Goal: Task Accomplishment & Management: Manage account settings

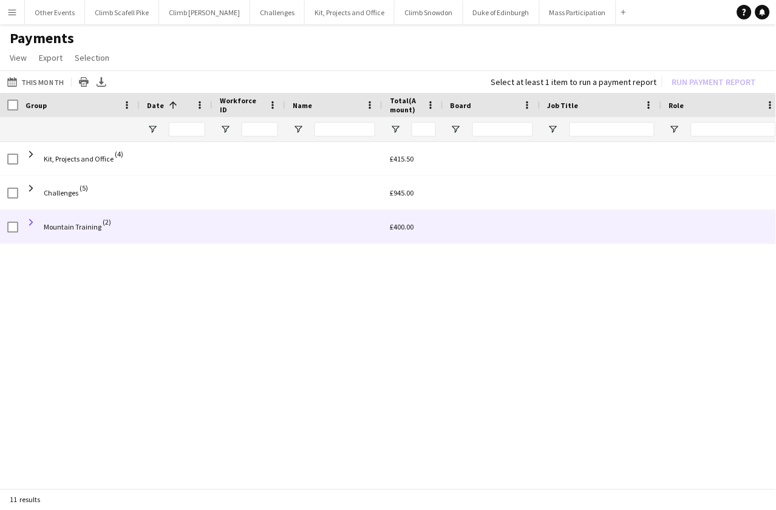
click at [33, 221] on span at bounding box center [31, 222] width 11 height 11
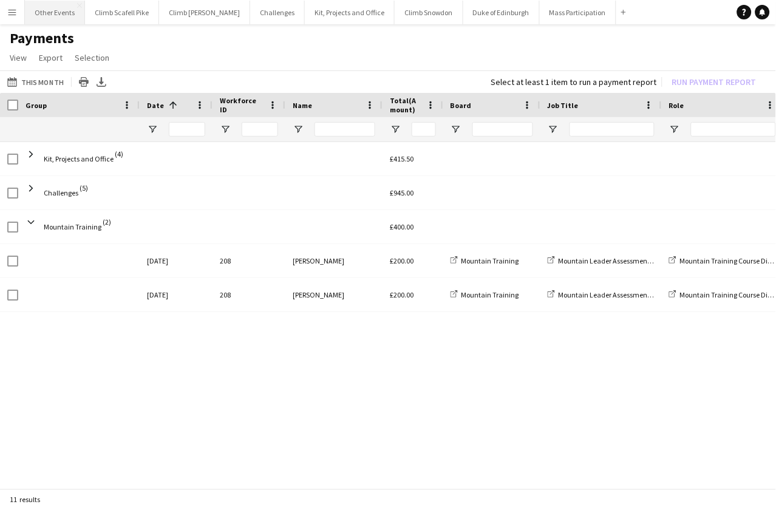
click at [56, 10] on button "Other Events Close" at bounding box center [55, 13] width 60 height 24
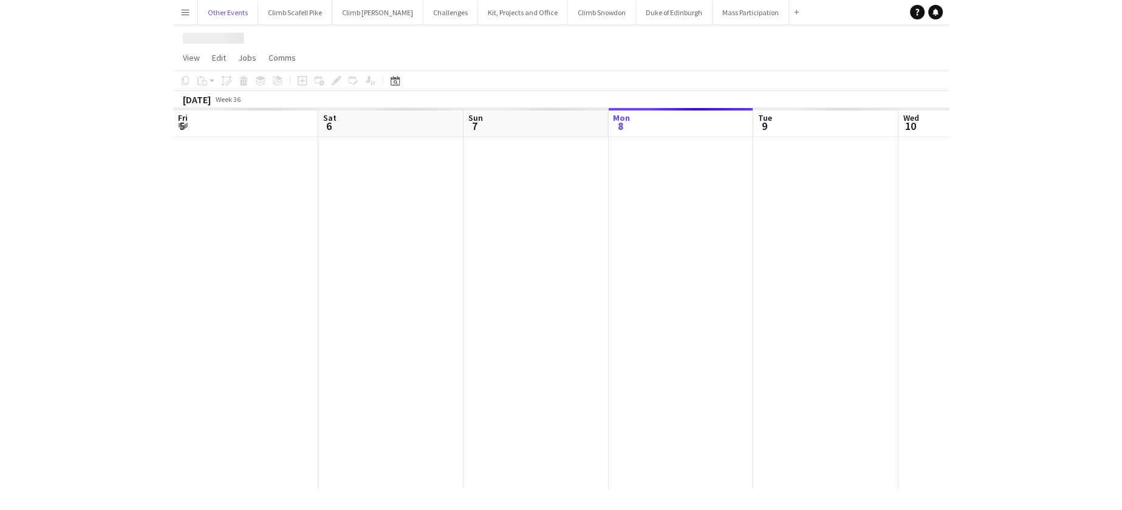
scroll to position [0, 290]
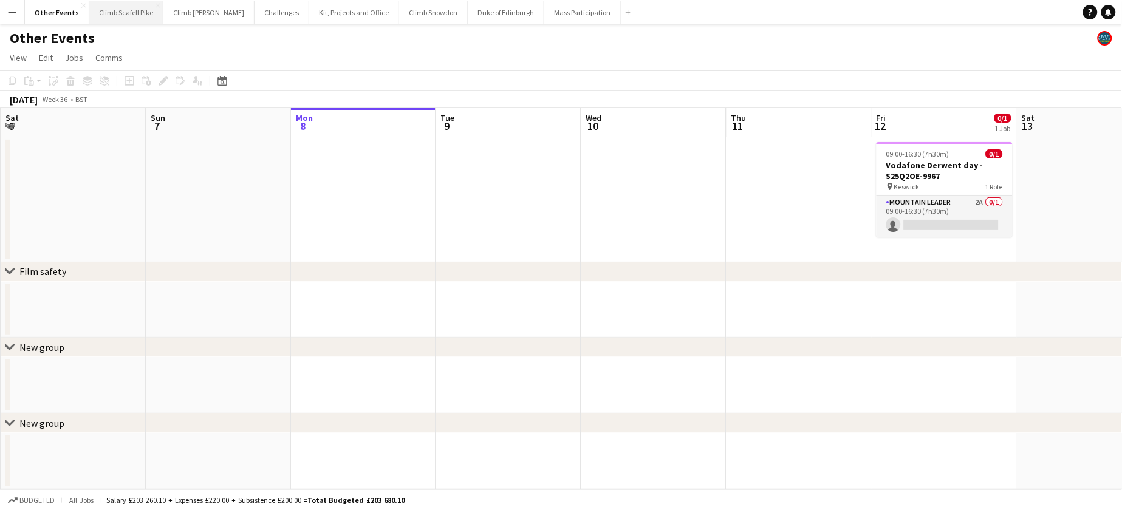
click at [120, 19] on button "Climb Scafell Pike Close" at bounding box center [126, 13] width 74 height 24
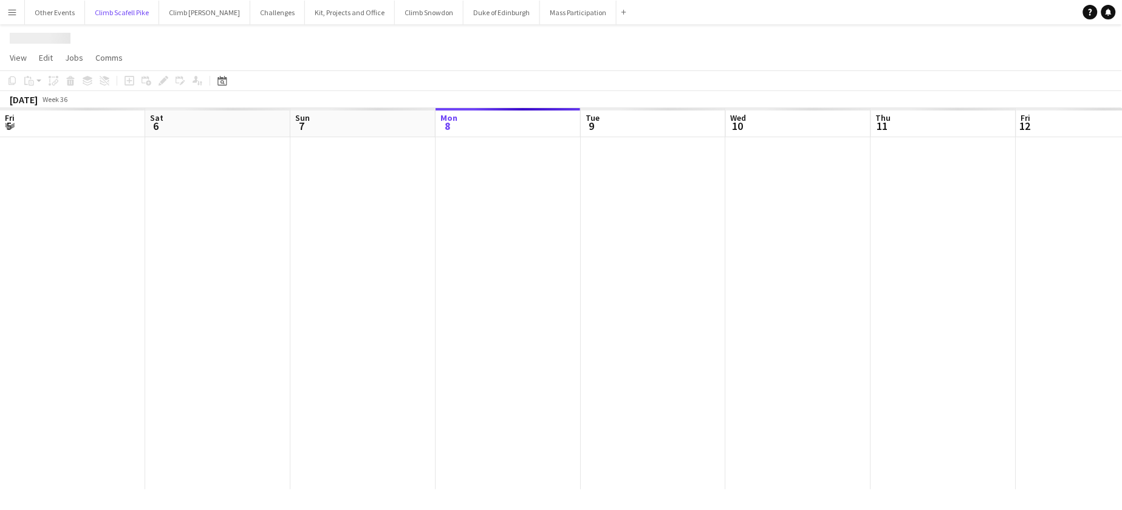
scroll to position [0, 290]
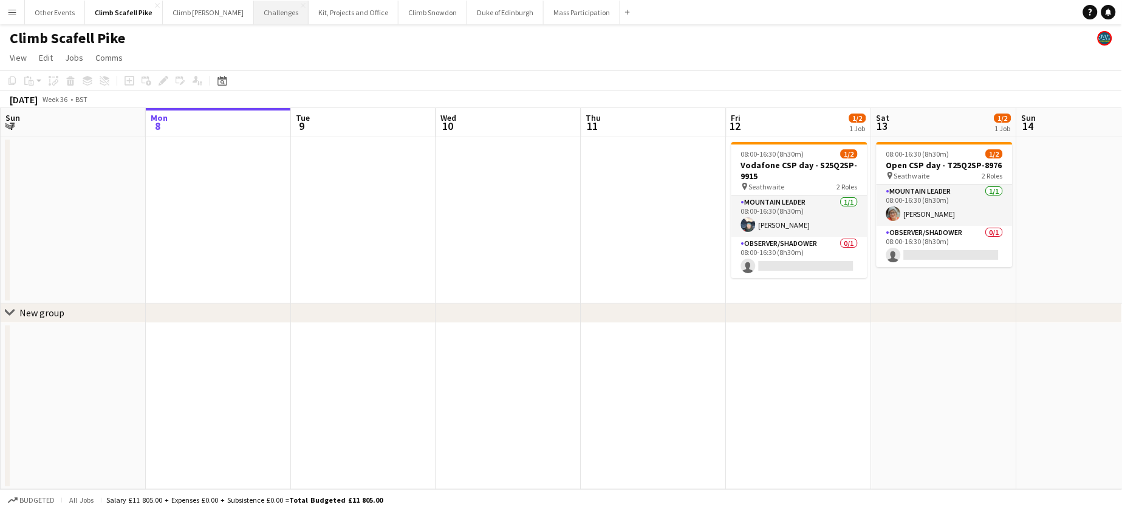
click at [261, 18] on button "Challenges Close" at bounding box center [281, 13] width 55 height 24
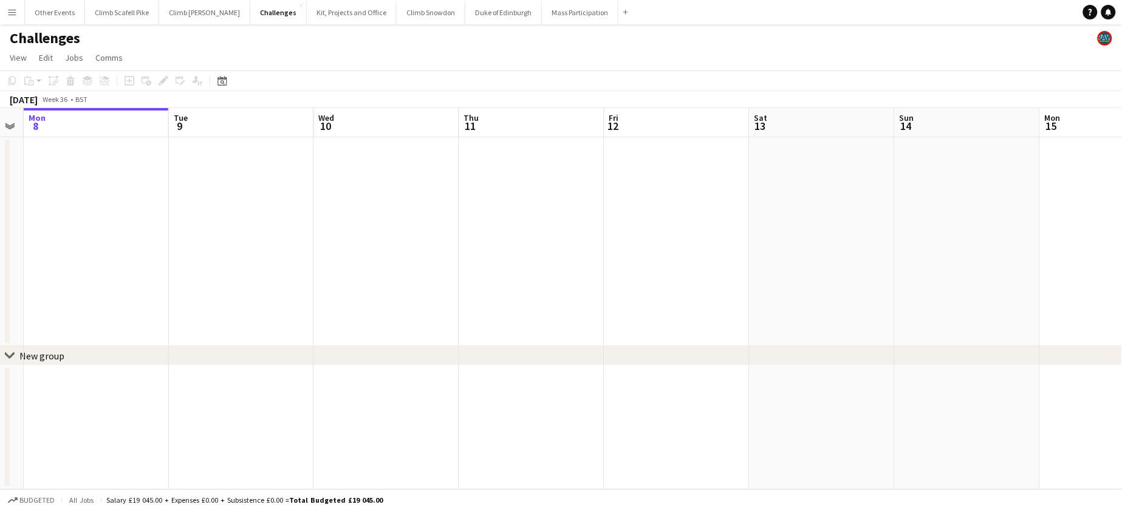
drag, startPoint x: 724, startPoint y: 262, endPoint x: 603, endPoint y: 264, distance: 120.9
click at [606, 265] on app-calendar-viewport "Fri 5 Sat 6 5/5 1 Job Sun 7 Mon 8 Tue 9 Wed 10 Thu 11 Fri 12 Sat 13 Sun 14 Mon …" at bounding box center [561, 298] width 1122 height 381
click at [49, 4] on button "Other Events Close" at bounding box center [55, 13] width 60 height 24
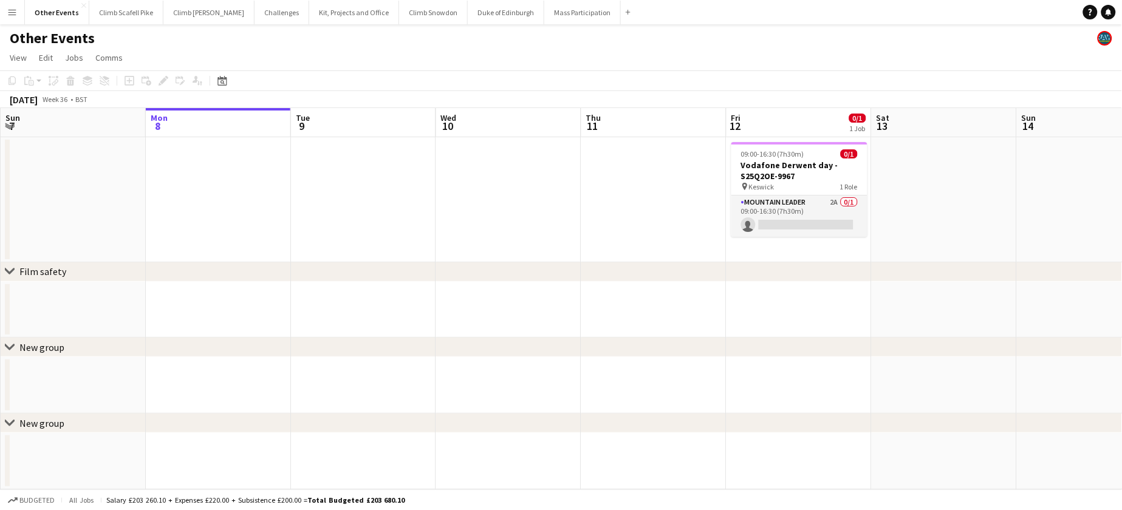
scroll to position [0, 414]
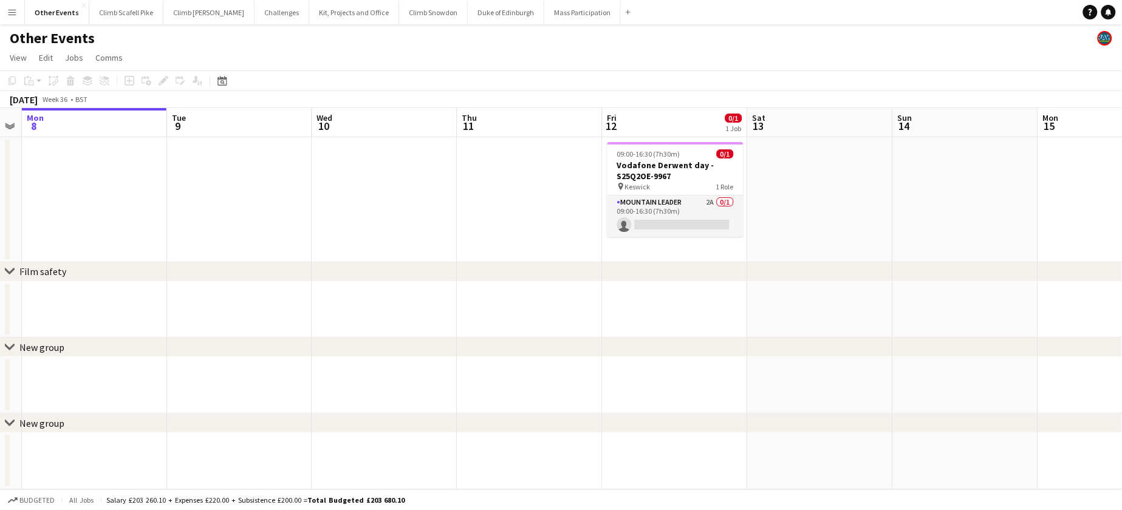
drag, startPoint x: 814, startPoint y: 251, endPoint x: 434, endPoint y: 268, distance: 380.7
click at [434, 268] on div "chevron-right Film safety chevron-right New group chevron-right New group Fri 5…" at bounding box center [561, 298] width 1122 height 381
click at [756, 155] on app-date-cell at bounding box center [820, 199] width 145 height 125
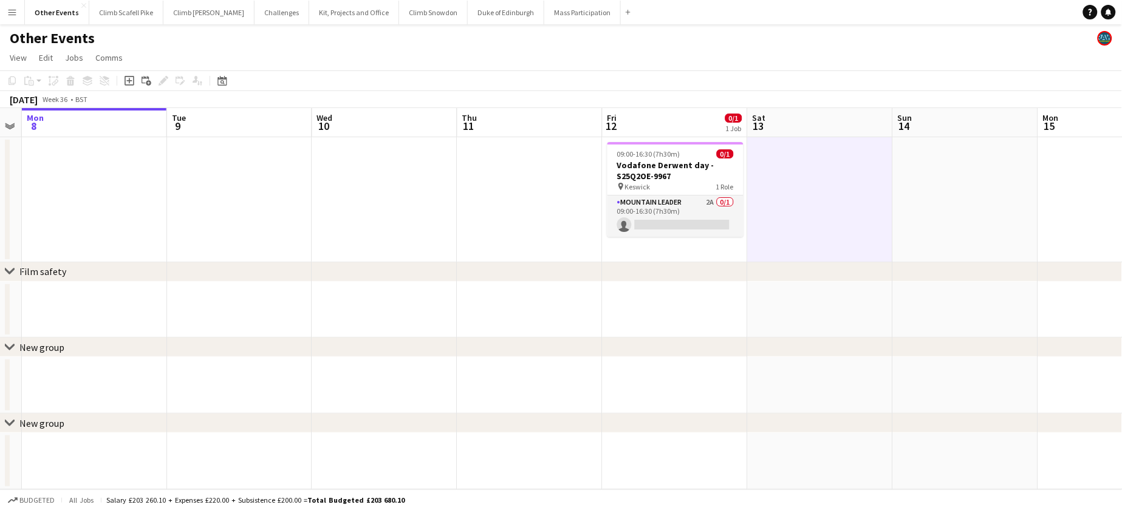
click at [710, 206] on app-card-role "Mountain Leader 2A 0/1 09:00-16:30 (7h30m) single-neutral-actions" at bounding box center [675, 216] width 136 height 41
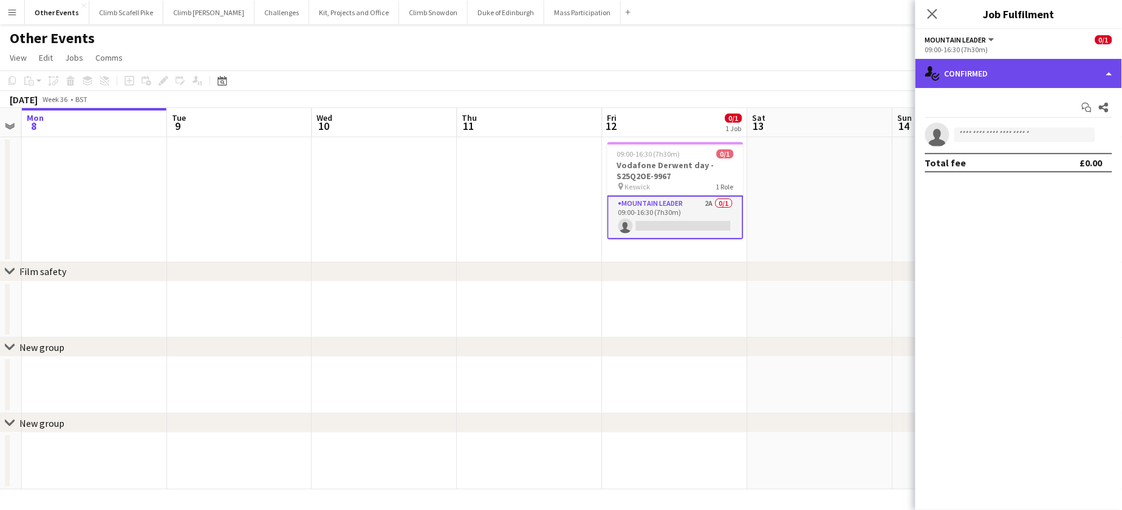
drag, startPoint x: 1040, startPoint y: 71, endPoint x: 1041, endPoint y: 77, distance: 6.1
click at [776, 74] on div "single-neutral-actions-check-2 Confirmed" at bounding box center [1018, 73] width 207 height 29
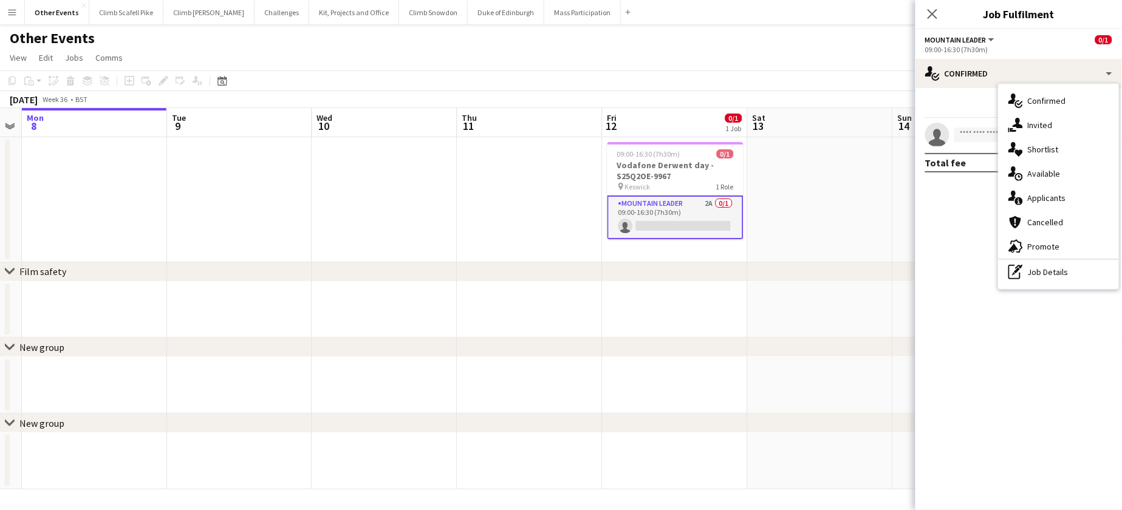
click at [776, 193] on span "Applicants" at bounding box center [1047, 198] width 38 height 11
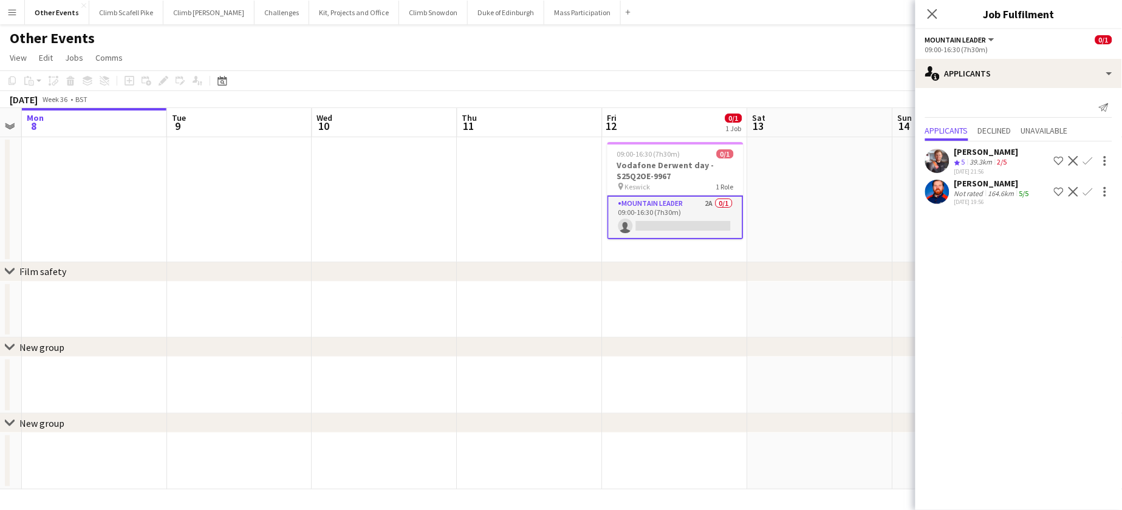
click at [776, 162] on app-icon "Confirm" at bounding box center [1088, 161] width 10 height 10
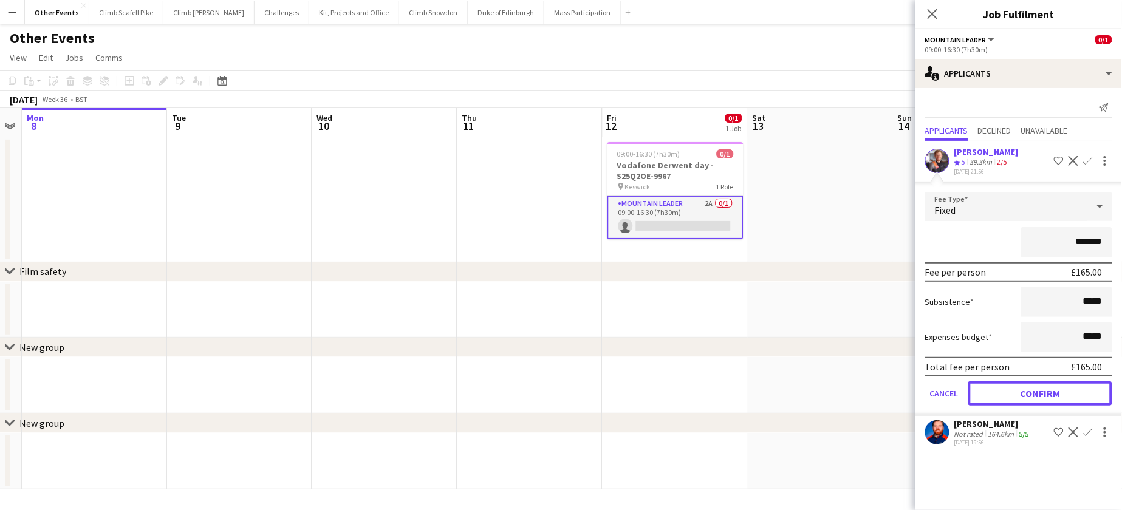
click at [776, 396] on button "Confirm" at bounding box center [1040, 393] width 144 height 24
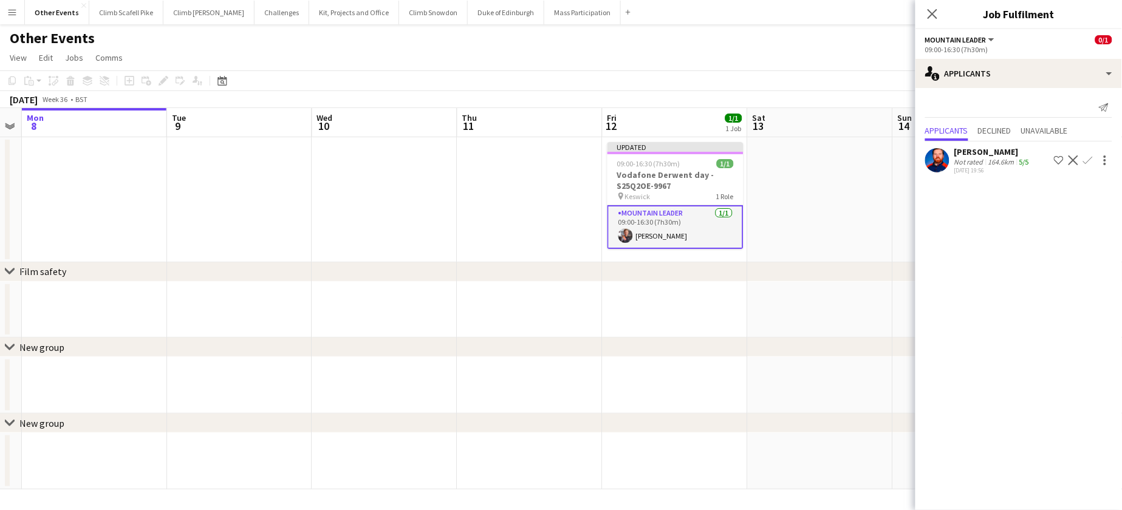
click at [719, 338] on div "chevron-right New group" at bounding box center [561, 347] width 1122 height 19
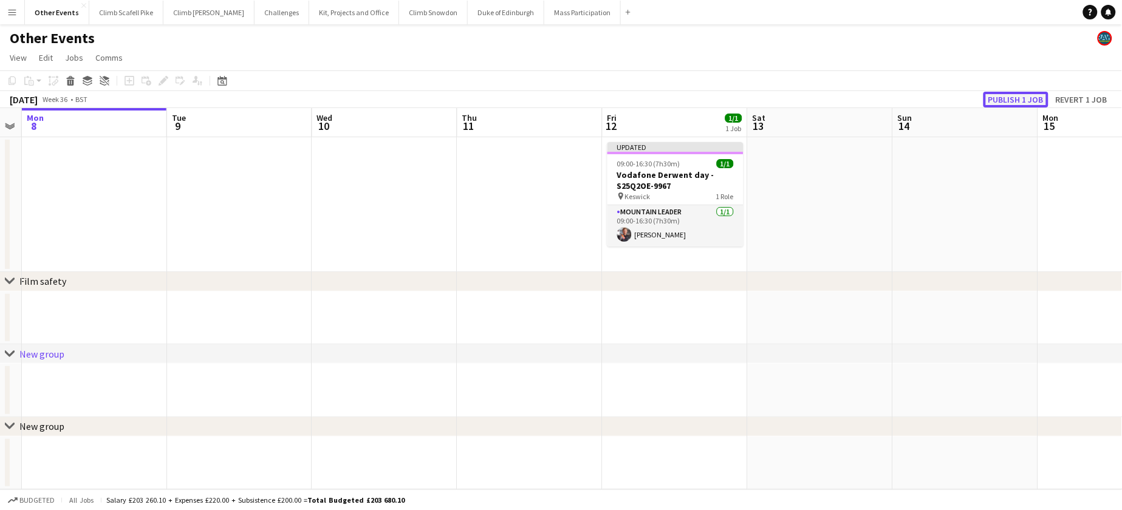
click at [776, 100] on button "Publish 1 job" at bounding box center [1016, 100] width 65 height 16
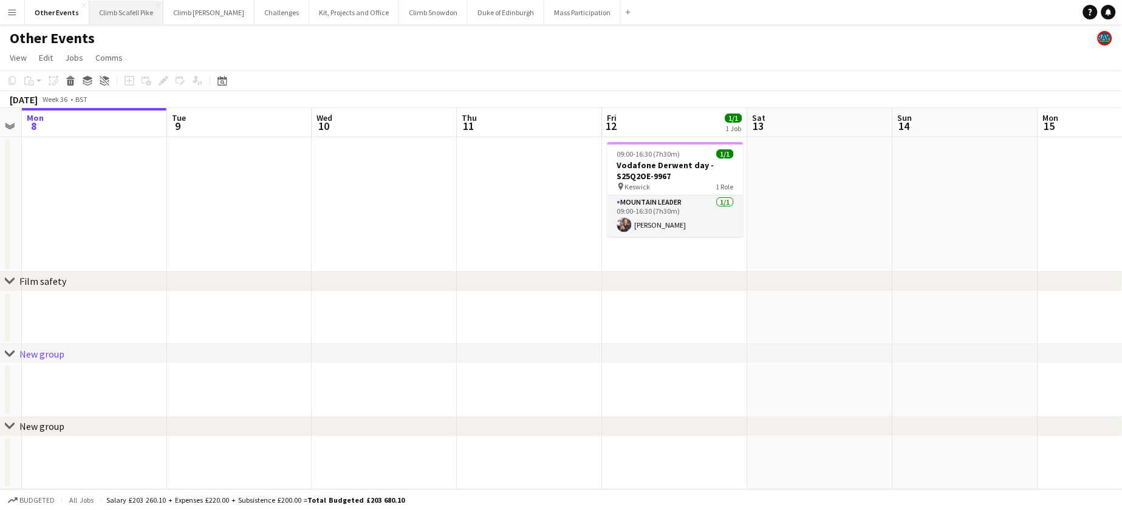
click at [121, 18] on button "Climb Scafell Pike Close" at bounding box center [126, 13] width 74 height 24
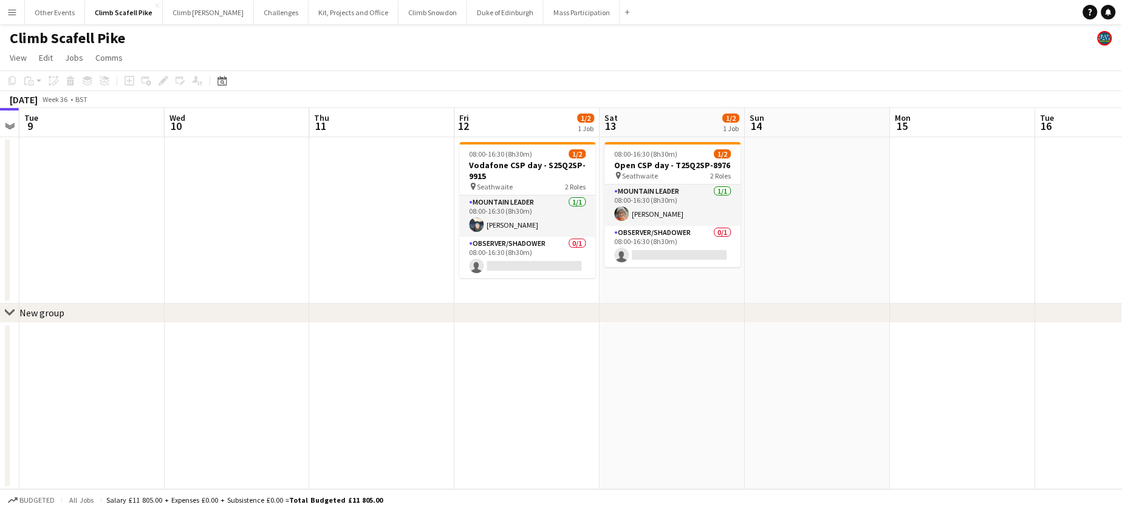
drag, startPoint x: 993, startPoint y: 338, endPoint x: 719, endPoint y: 347, distance: 274.1
click at [720, 349] on app-calendar-viewport "Sat 6 Sun 7 Mon 8 Tue 9 Wed 10 Thu 11 Fri 12 1/2 1 Job Sat 13 1/2 1 Job Sun 14 …" at bounding box center [561, 298] width 1122 height 381
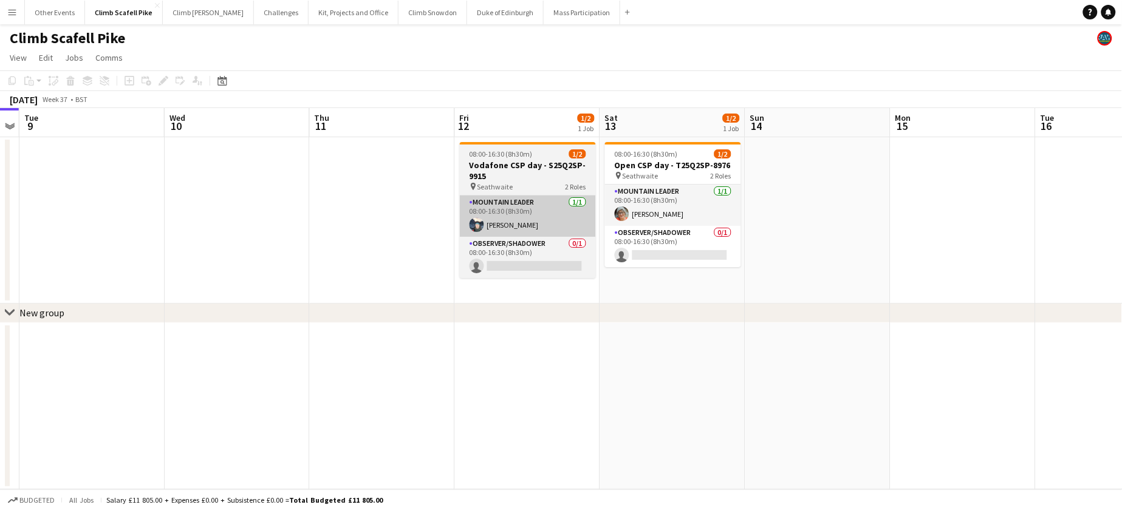
scroll to position [0, 417]
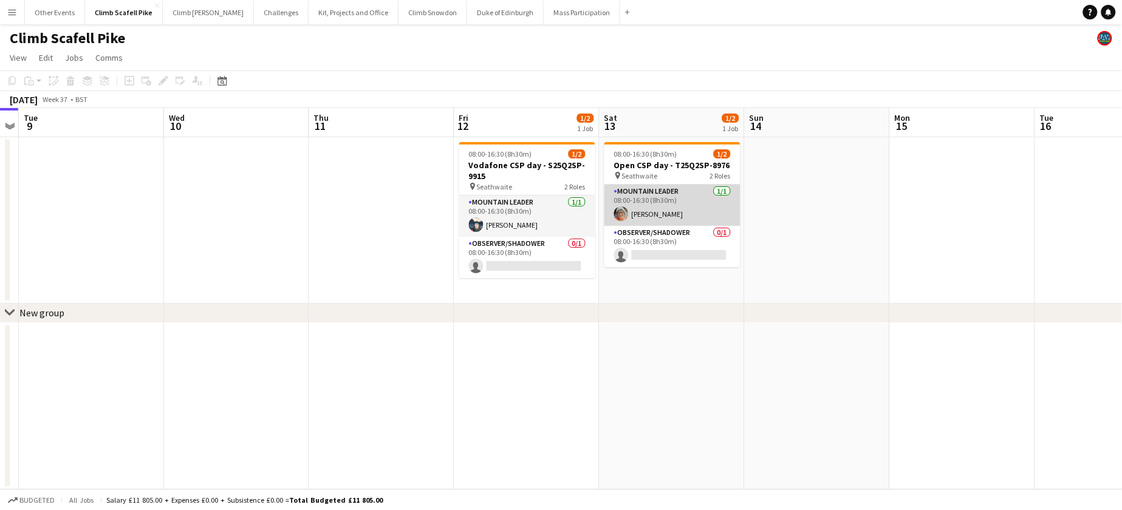
click at [672, 205] on app-card-role "Mountain Leader [DATE] 08:00-16:30 (8h30m) [PERSON_NAME]" at bounding box center [672, 205] width 136 height 41
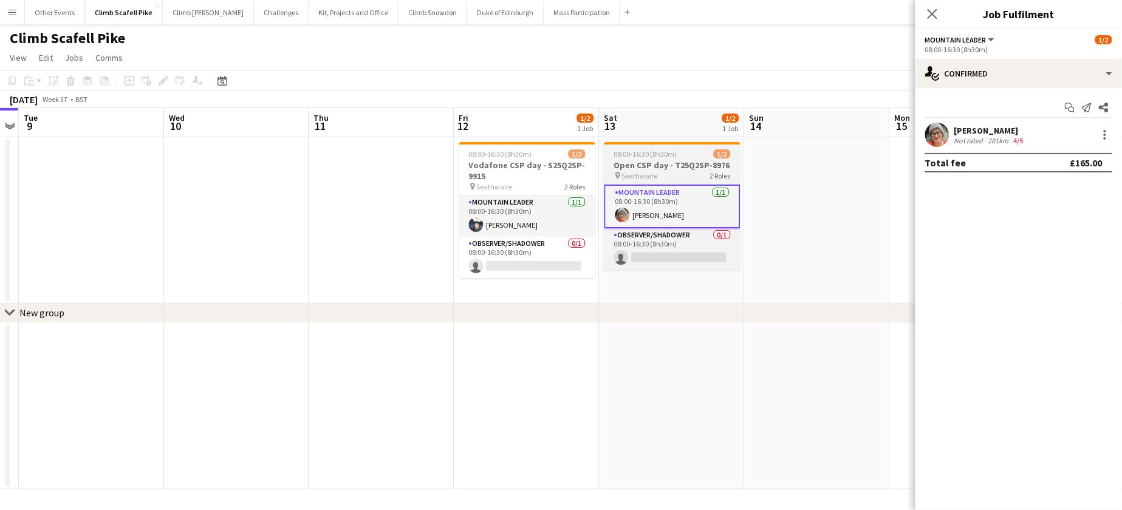
click at [628, 150] on span "08:00-16:30 (8h30m)" at bounding box center [645, 153] width 63 height 9
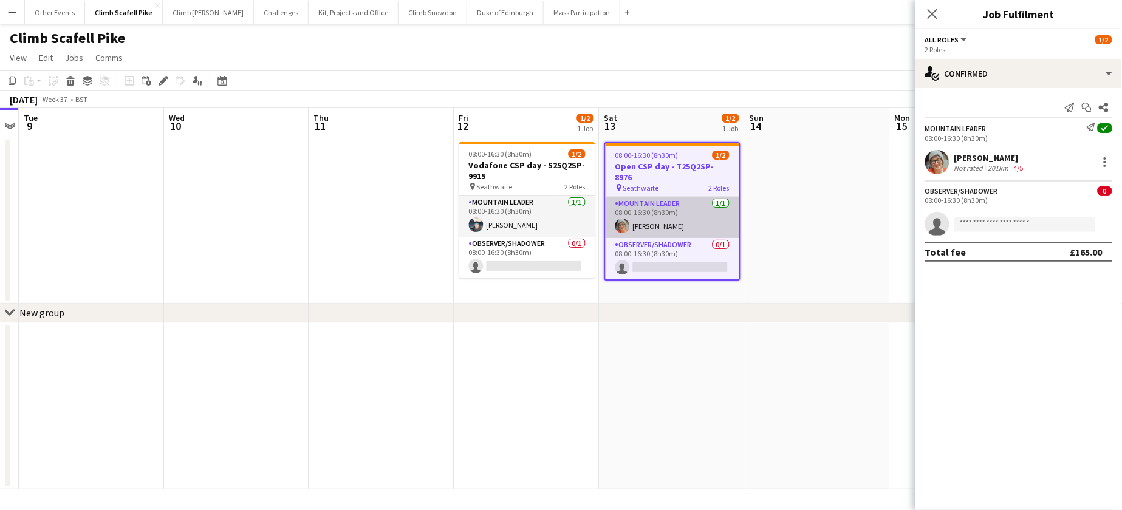
click at [710, 198] on app-card-role "Mountain Leader [DATE] 08:00-16:30 (8h30m) [PERSON_NAME]" at bounding box center [673, 217] width 134 height 41
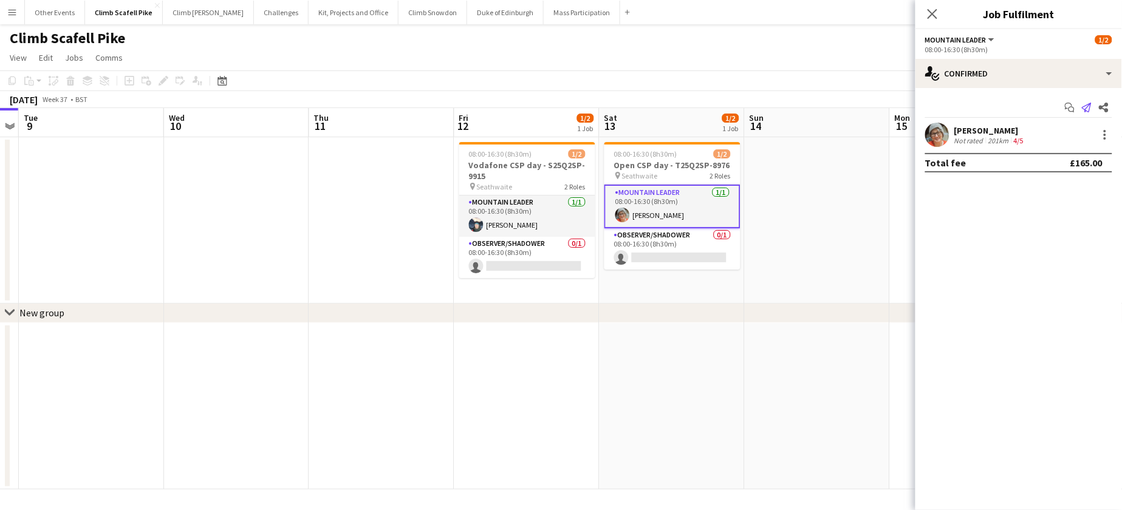
click at [776, 108] on icon "Send notification" at bounding box center [1087, 108] width 10 height 10
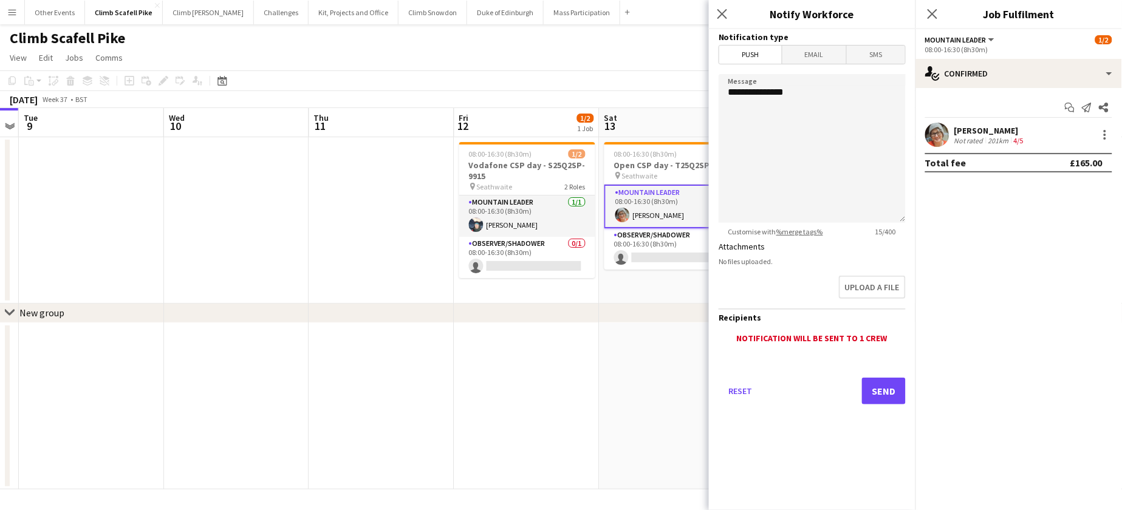
click at [776, 49] on span "Email" at bounding box center [814, 55] width 64 height 18
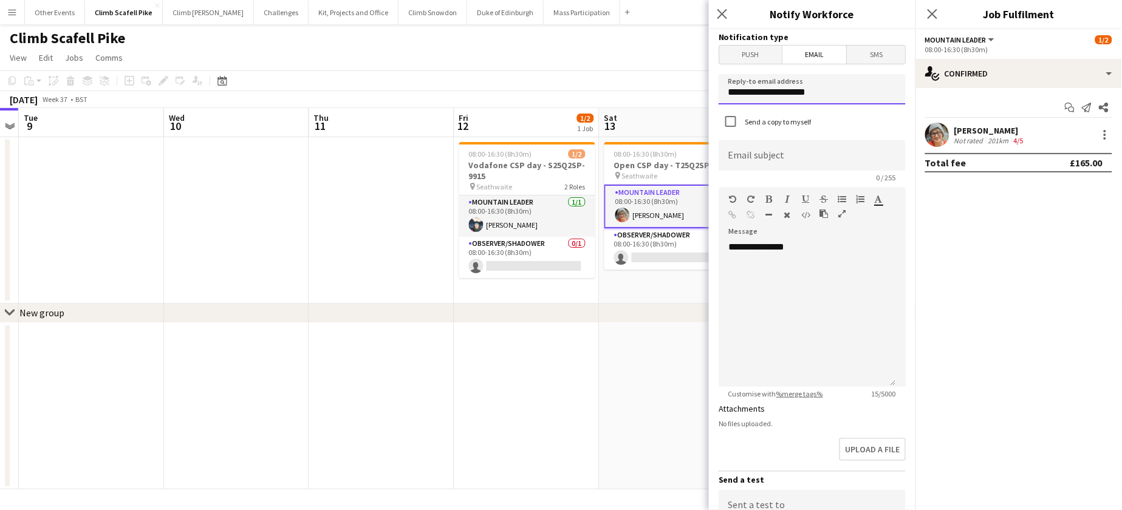
click at [776, 97] on input "**********" at bounding box center [812, 89] width 187 height 30
drag, startPoint x: 766, startPoint y: 92, endPoint x: 708, endPoint y: 91, distance: 57.7
click at [708, 91] on body "Menu Boards Boards Boards All jobs Status Workforce Workforce My Workforce Recr…" at bounding box center [561, 255] width 1122 height 510
type input "**********"
click at [745, 151] on input at bounding box center [812, 155] width 187 height 30
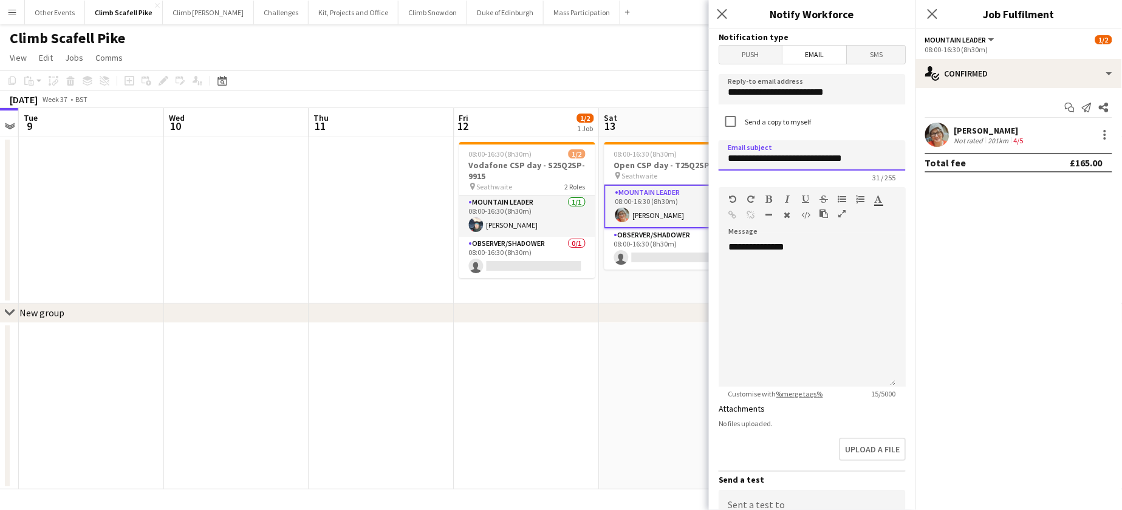
type input "**********"
click at [776, 261] on div "**********" at bounding box center [807, 314] width 177 height 146
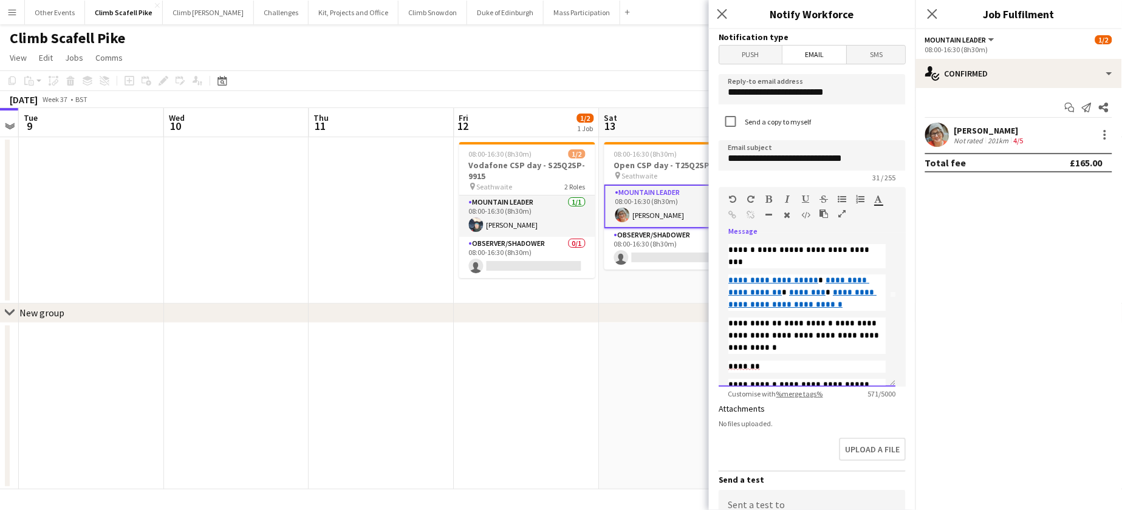
scroll to position [97, 0]
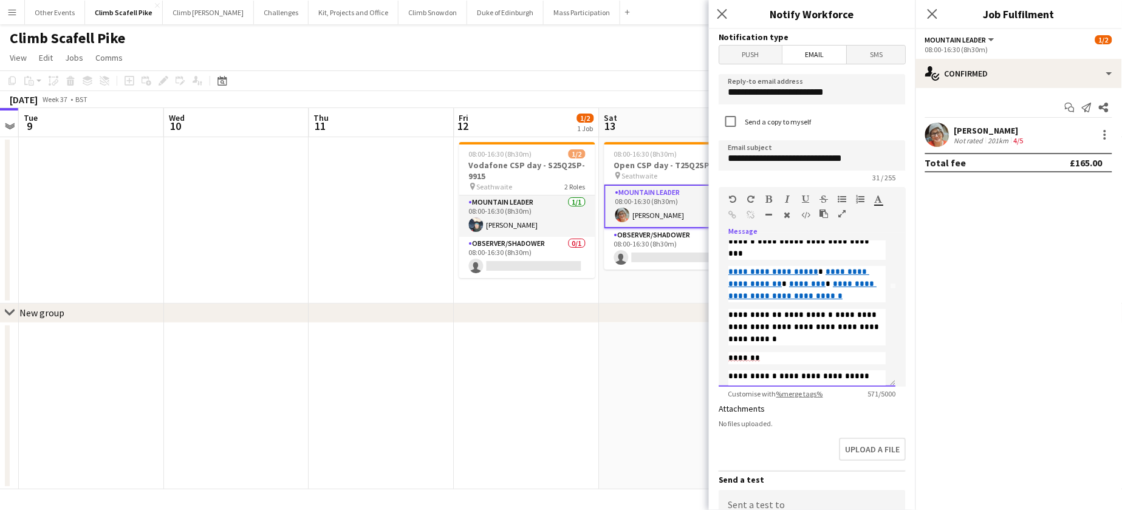
click at [776, 352] on p "*******" at bounding box center [806, 358] width 157 height 12
drag, startPoint x: 773, startPoint y: 323, endPoint x: 780, endPoint y: 315, distance: 9.9
click at [773, 322] on div "**********" at bounding box center [806, 306] width 157 height 277
click at [776, 313] on p "**********" at bounding box center [806, 327] width 157 height 36
click at [731, 354] on span "*******" at bounding box center [744, 358] width 32 height 9
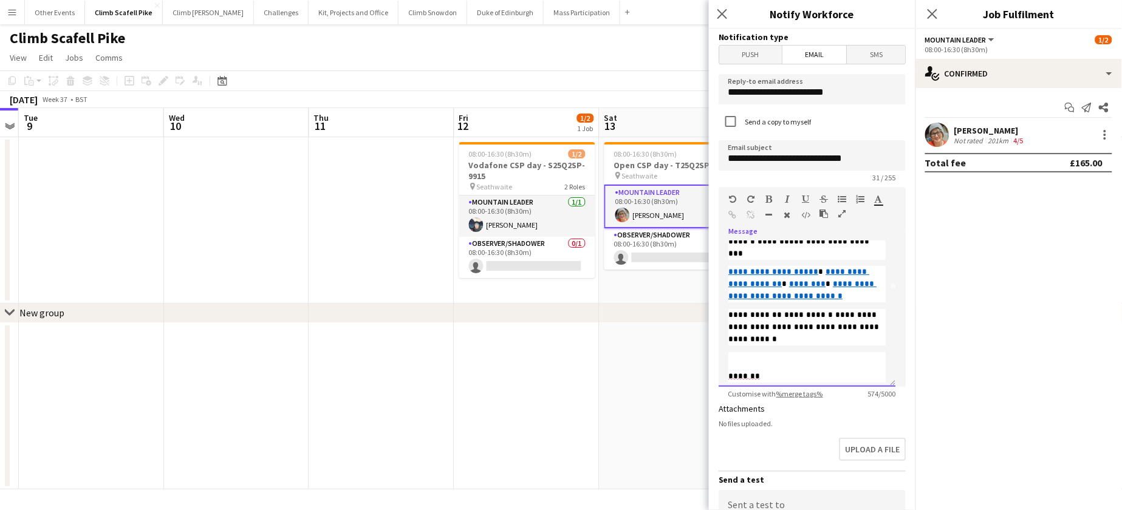
click at [737, 352] on p at bounding box center [806, 358] width 157 height 12
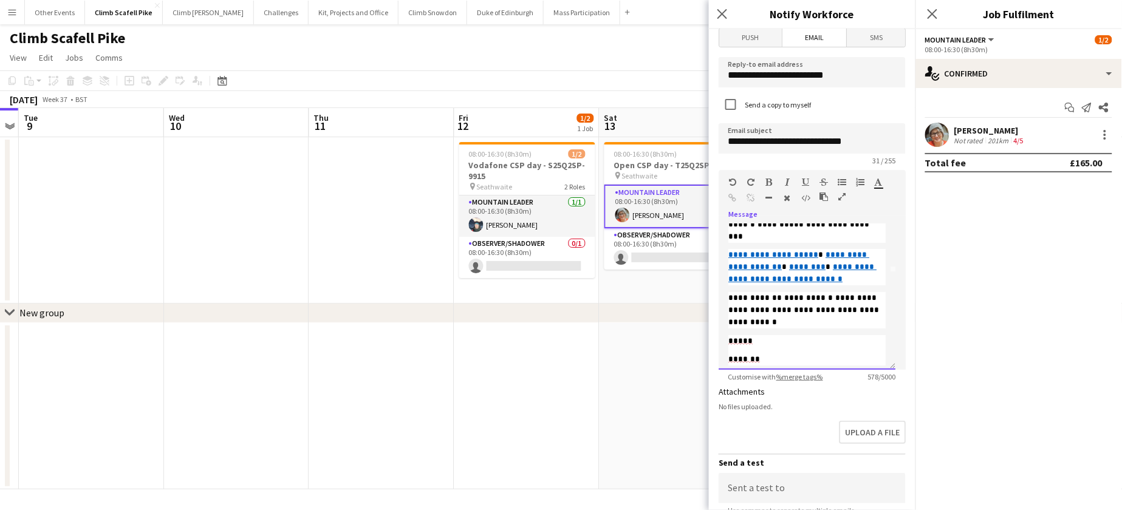
scroll to position [189, 0]
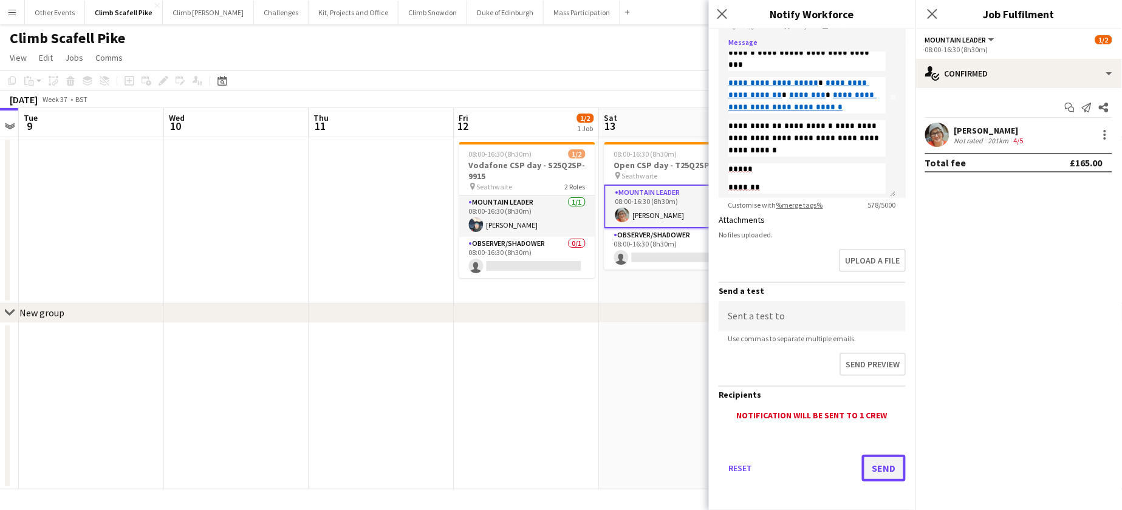
click at [776, 460] on button "Send" at bounding box center [884, 468] width 44 height 27
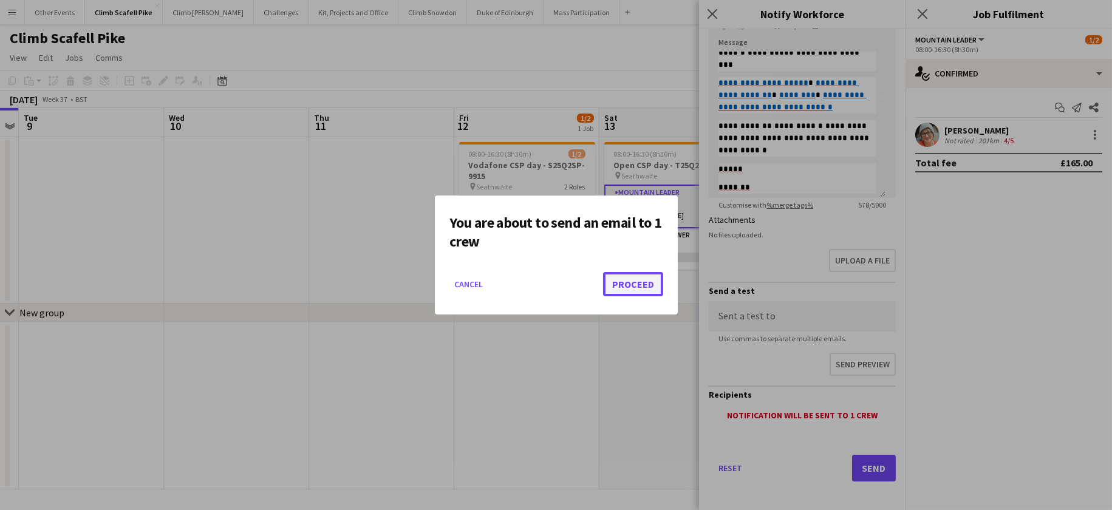
click at [645, 278] on button "Proceed" at bounding box center [633, 284] width 60 height 24
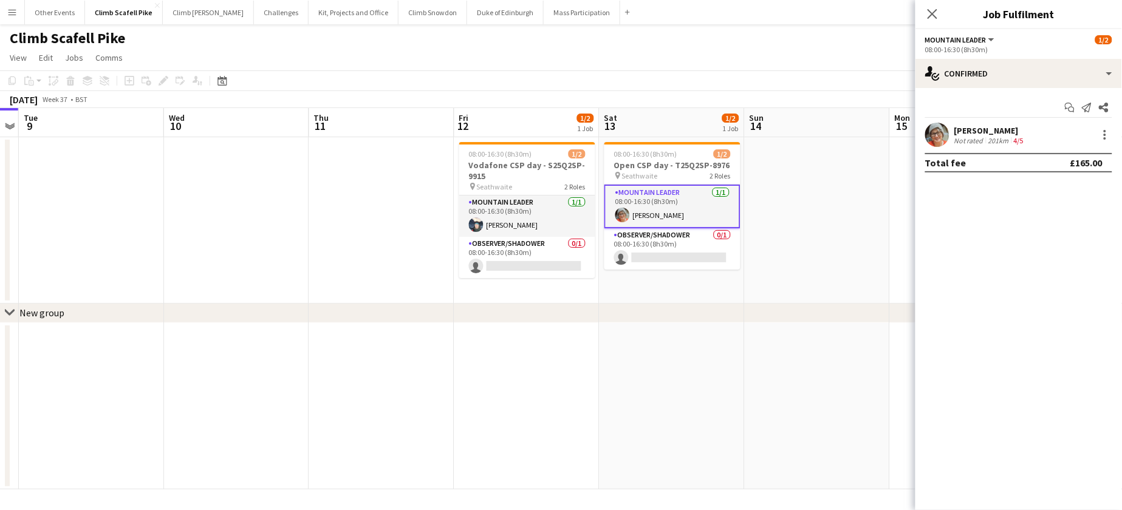
click at [776, 140] on app-user-avatar at bounding box center [937, 135] width 24 height 24
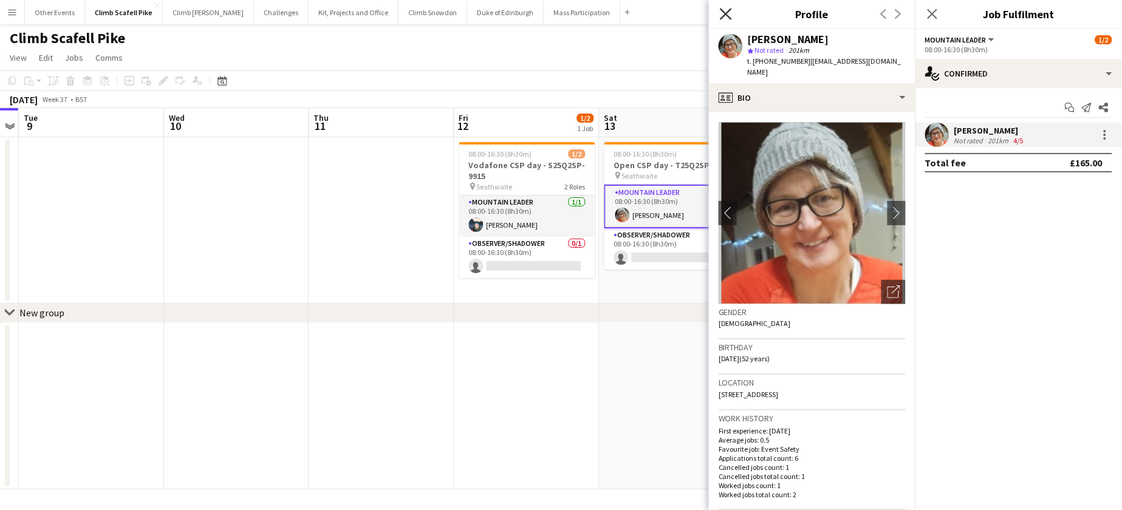
click at [725, 12] on icon "Close pop-in" at bounding box center [726, 14] width 12 height 12
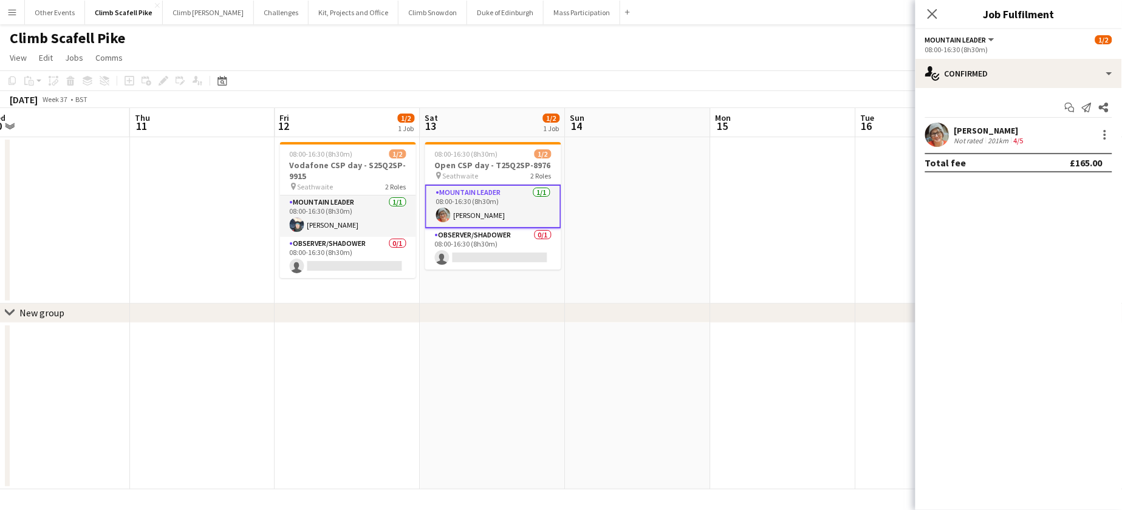
scroll to position [0, 460]
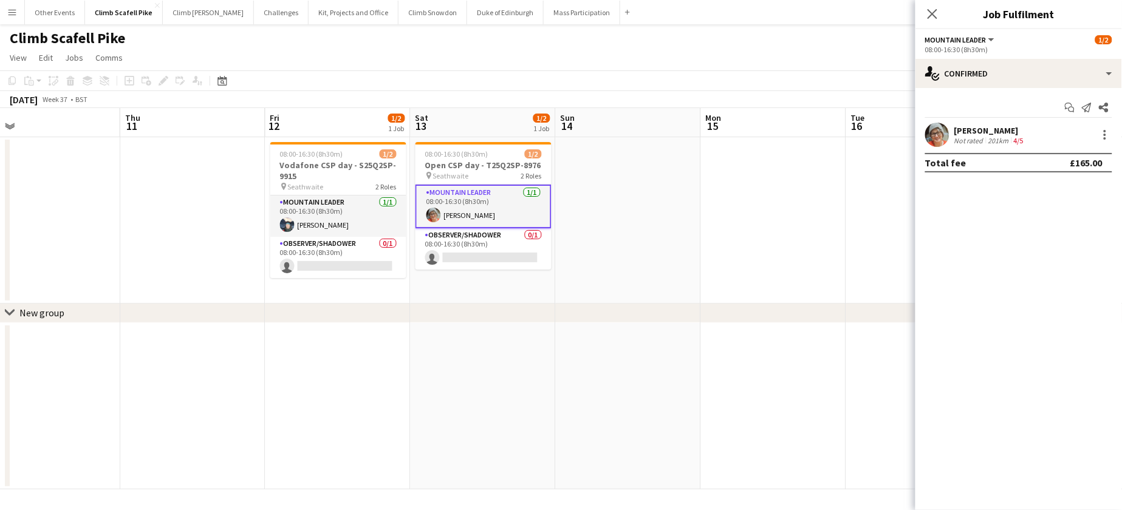
drag, startPoint x: 782, startPoint y: 415, endPoint x: 594, endPoint y: 442, distance: 190.8
click at [594, 442] on app-calendar-viewport "Sun 7 Mon 8 Tue 9 Wed 10 Thu 11 Fri 12 1/2 1 Job Sat 13 1/2 1 Job Sun 14 Mon 15…" at bounding box center [561, 298] width 1122 height 381
click at [725, 407] on app-date-cell at bounding box center [773, 406] width 145 height 167
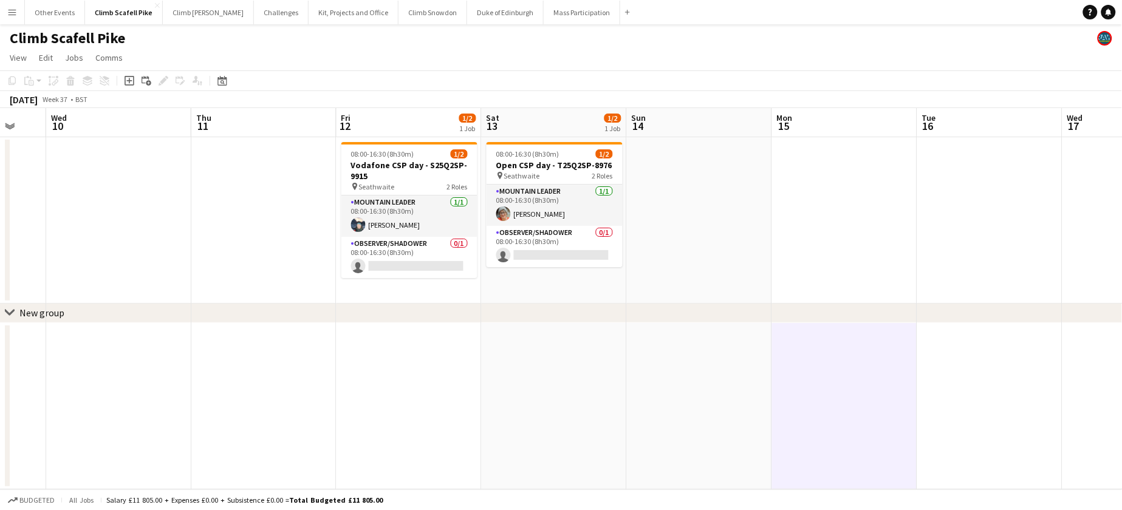
scroll to position [0, 328]
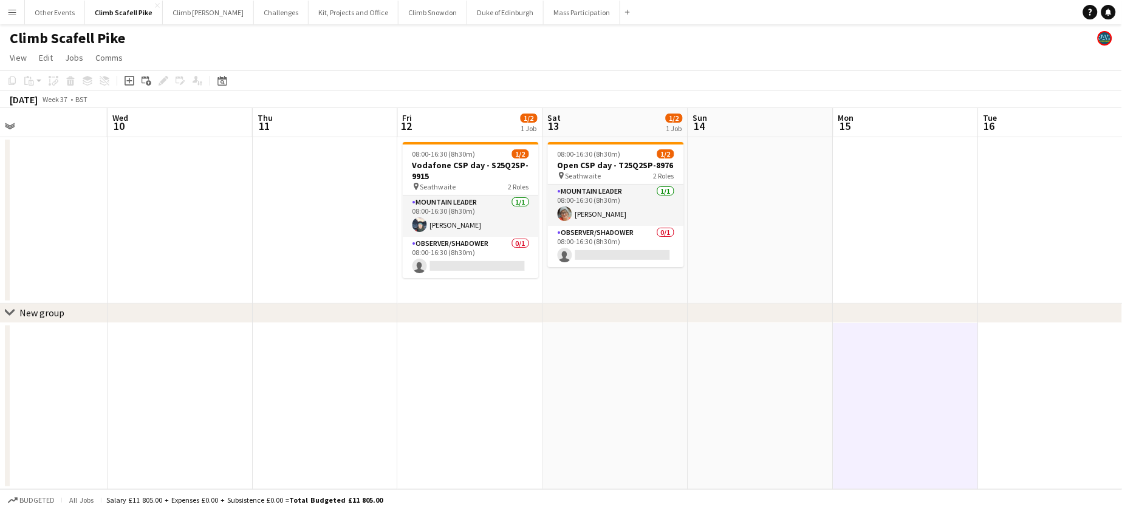
drag, startPoint x: 569, startPoint y: 411, endPoint x: 700, endPoint y: 392, distance: 133.2
click at [700, 392] on app-calendar-viewport "Sun 7 Mon 8 Tue 9 Wed 10 Thu 11 Fri 12 1/2 1 Job Sat 13 1/2 1 Job Sun 14 Mon 15…" at bounding box center [561, 298] width 1122 height 381
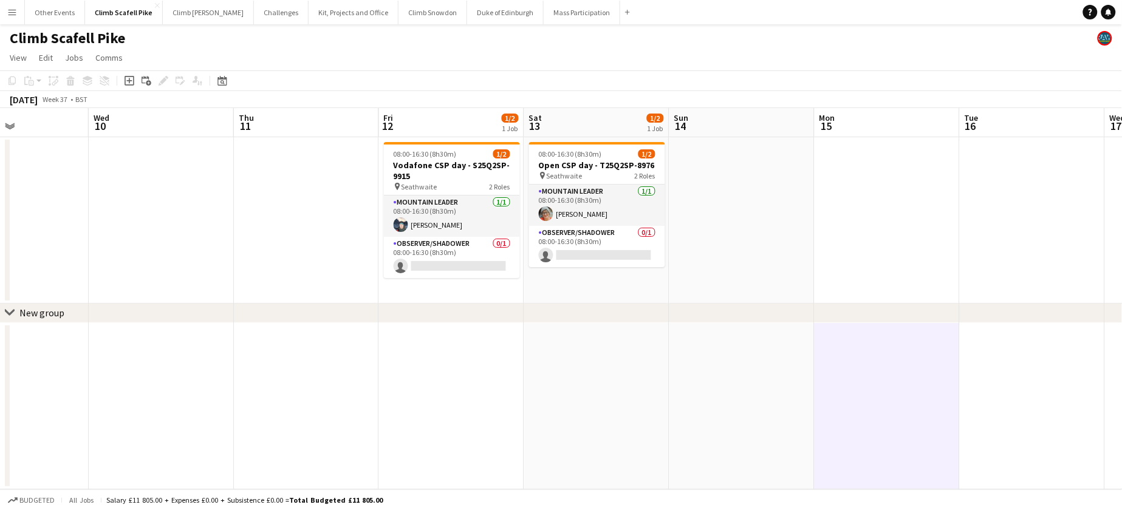
scroll to position [0, 401]
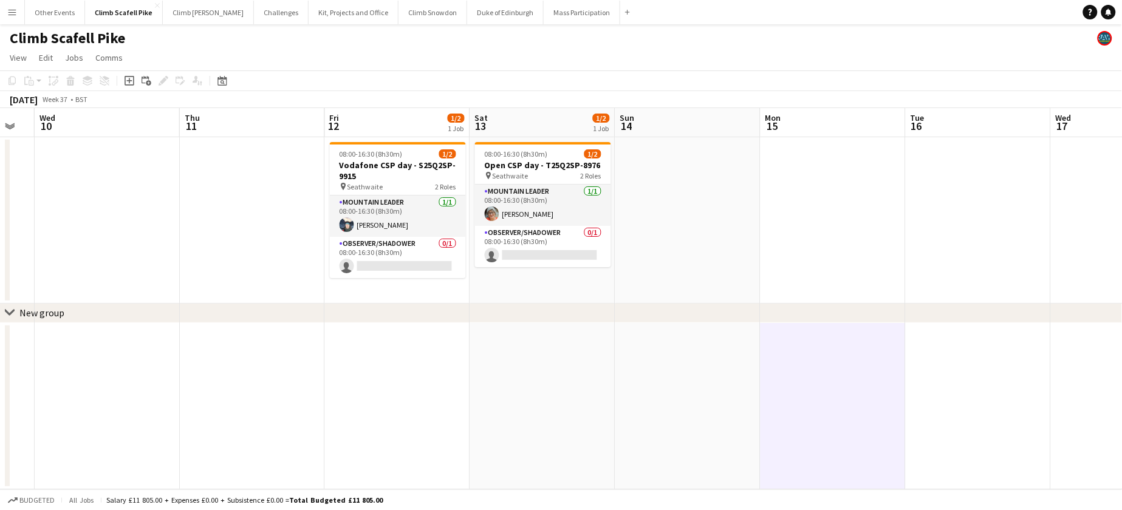
drag, startPoint x: 762, startPoint y: 395, endPoint x: 689, endPoint y: 395, distance: 72.9
click at [689, 395] on app-calendar-viewport "Sun 7 Mon 8 Tue 9 Wed 10 Thu 11 Fri 12 1/2 1 Job Sat 13 1/2 1 Job Sun 14 Mon 15…" at bounding box center [561, 298] width 1122 height 381
